Goal: Information Seeking & Learning: Learn about a topic

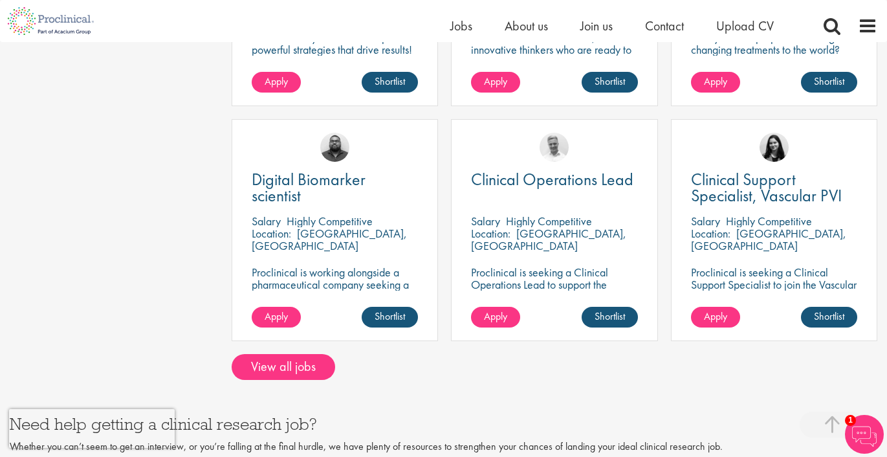
scroll to position [1135, 0]
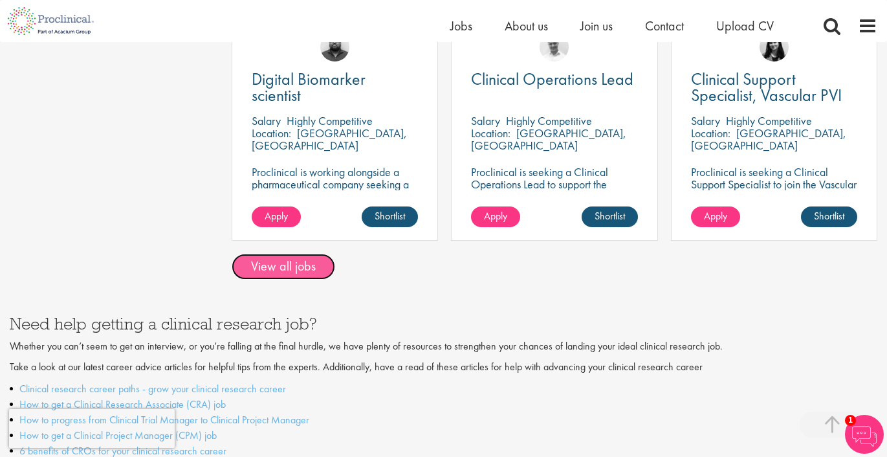
click at [314, 254] on link "View all jobs" at bounding box center [284, 267] width 104 height 26
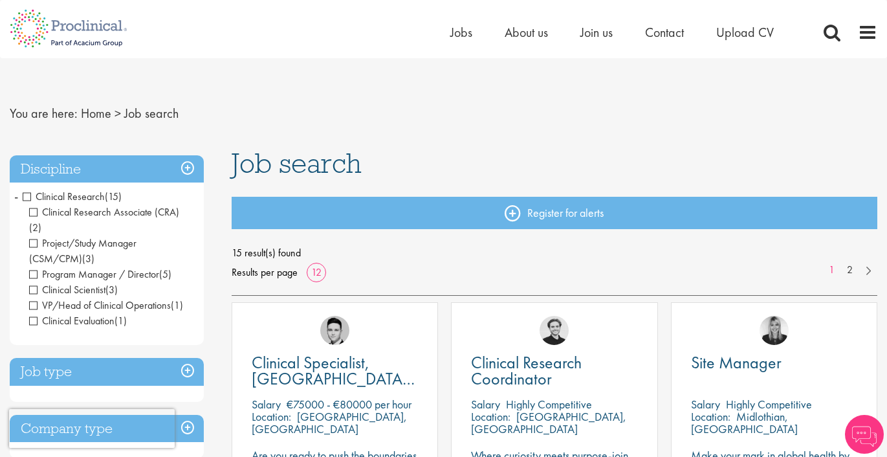
scroll to position [14, 0]
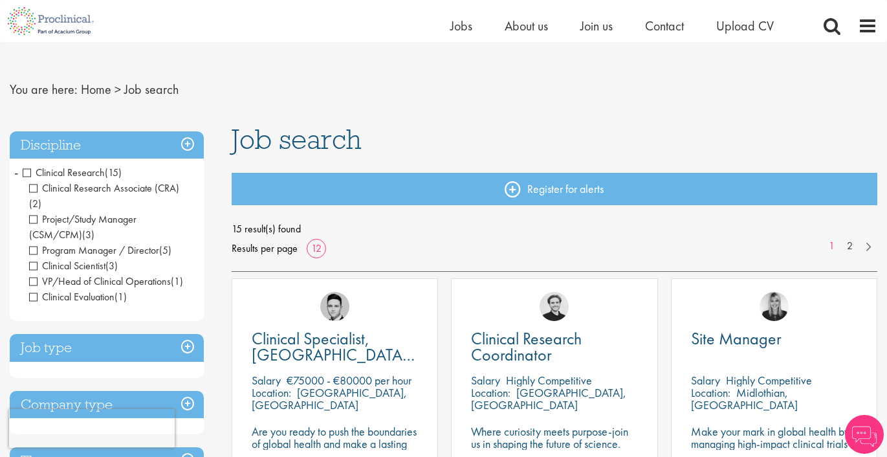
click at [27, 175] on span "Clinical Research" at bounding box center [64, 173] width 82 height 14
click at [38, 190] on span "Clinical Research Associate (CRA)" at bounding box center [104, 188] width 150 height 14
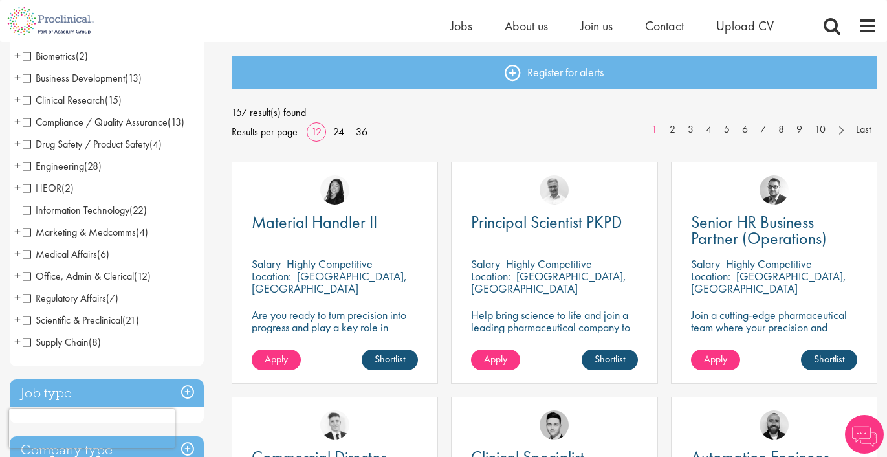
scroll to position [157, 0]
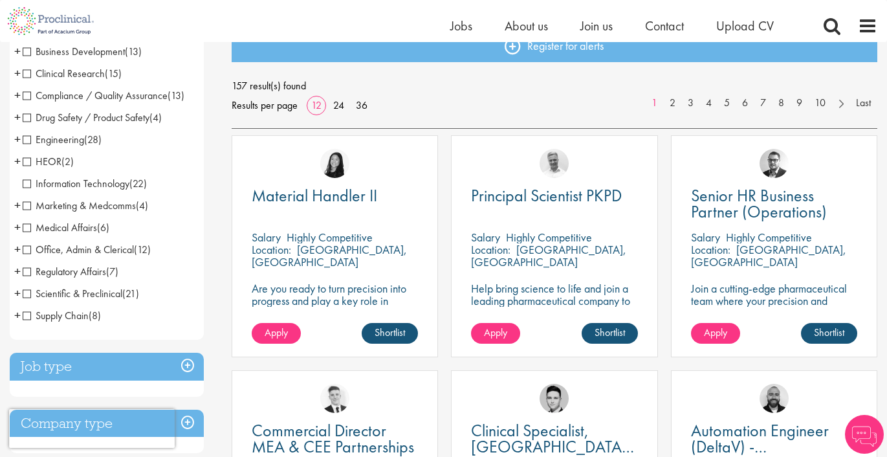
click at [16, 74] on span "+" at bounding box center [17, 72] width 6 height 19
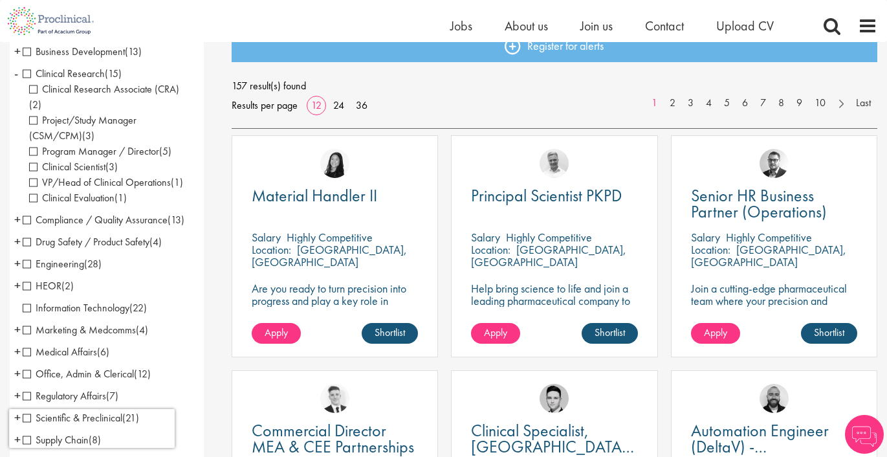
click at [32, 89] on span "Clinical Research Associate (CRA)" at bounding box center [104, 89] width 150 height 14
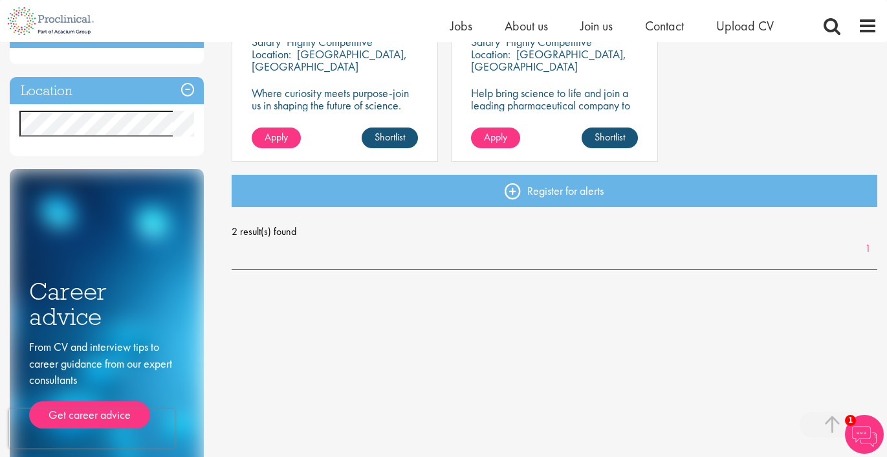
scroll to position [348, 0]
